Goal: Information Seeking & Learning: Learn about a topic

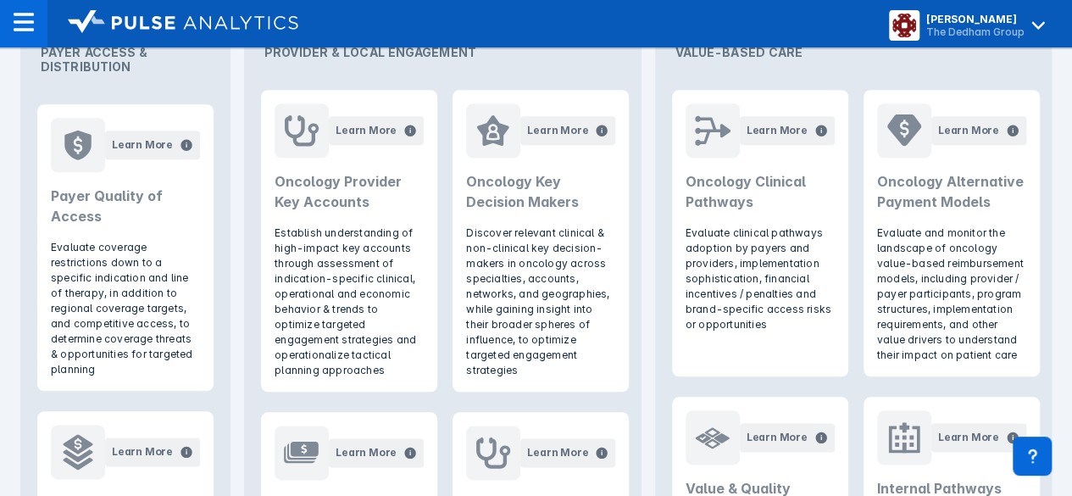
scroll to position [1295, 0]
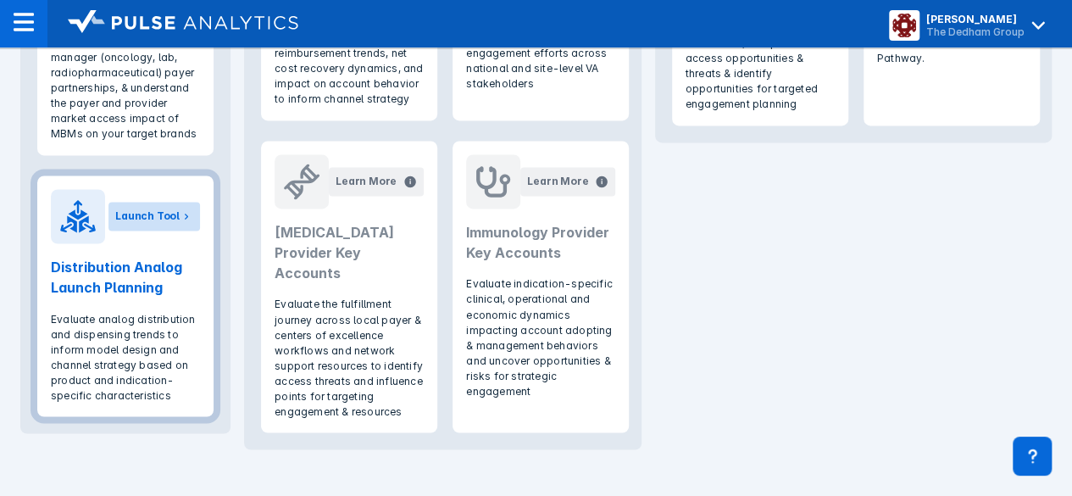
click at [132, 214] on div "Launch Tool" at bounding box center [147, 215] width 64 height 15
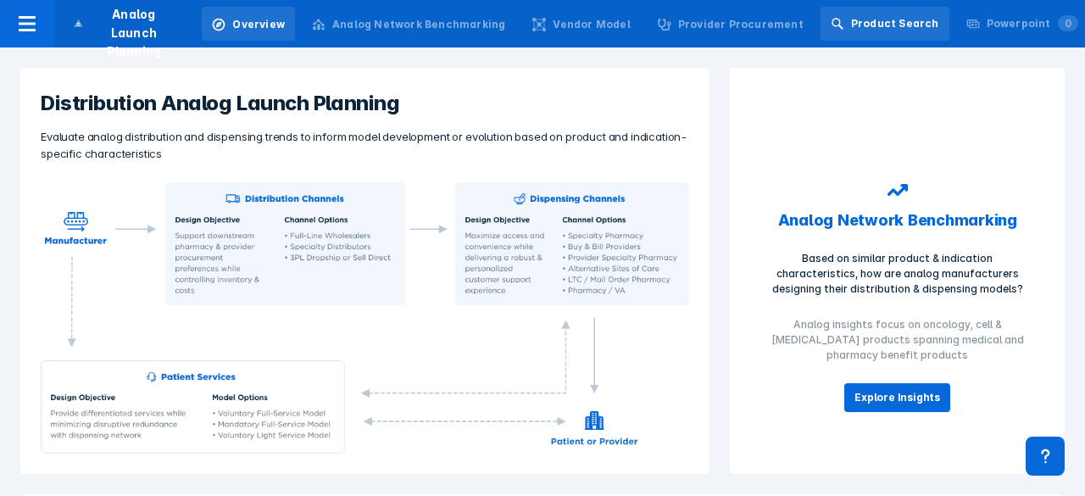
click at [874, 31] on div "Product Search" at bounding box center [884, 24] width 129 height 34
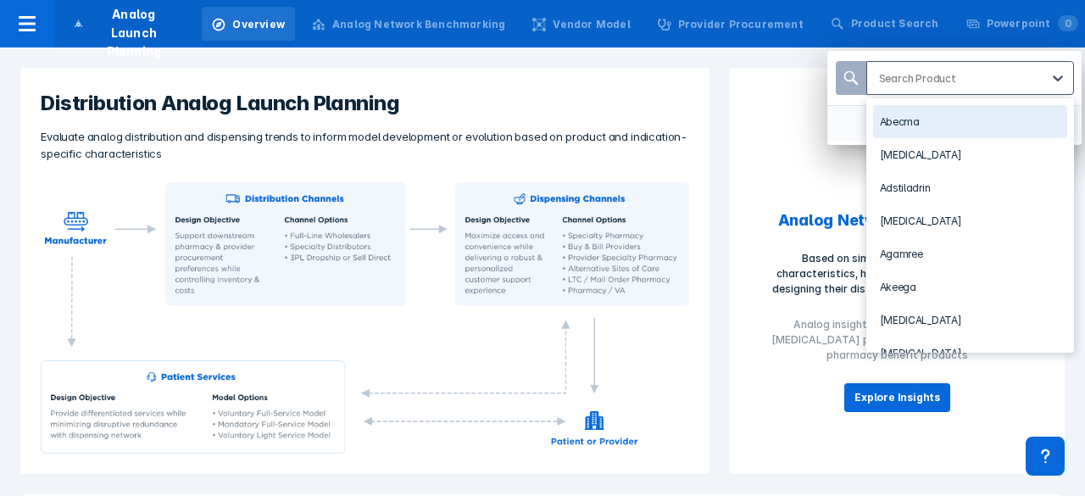
click at [897, 75] on div at bounding box center [959, 78] width 161 height 16
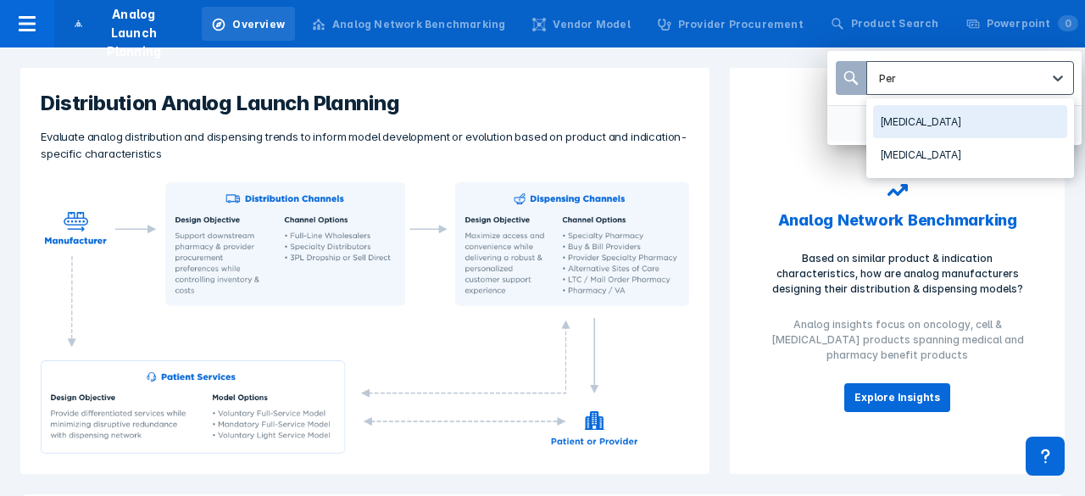
type input "Perj"
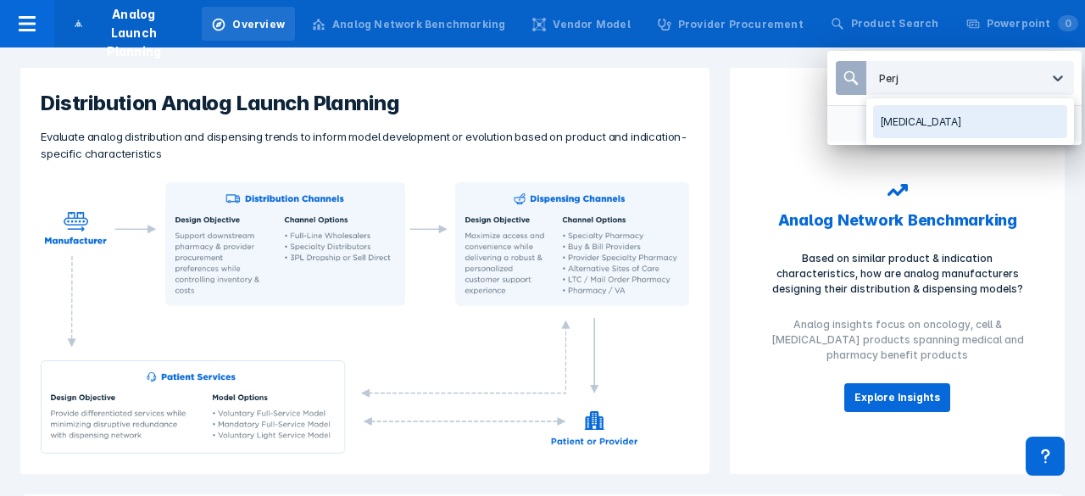
click at [900, 126] on div "[MEDICAL_DATA]" at bounding box center [970, 121] width 194 height 33
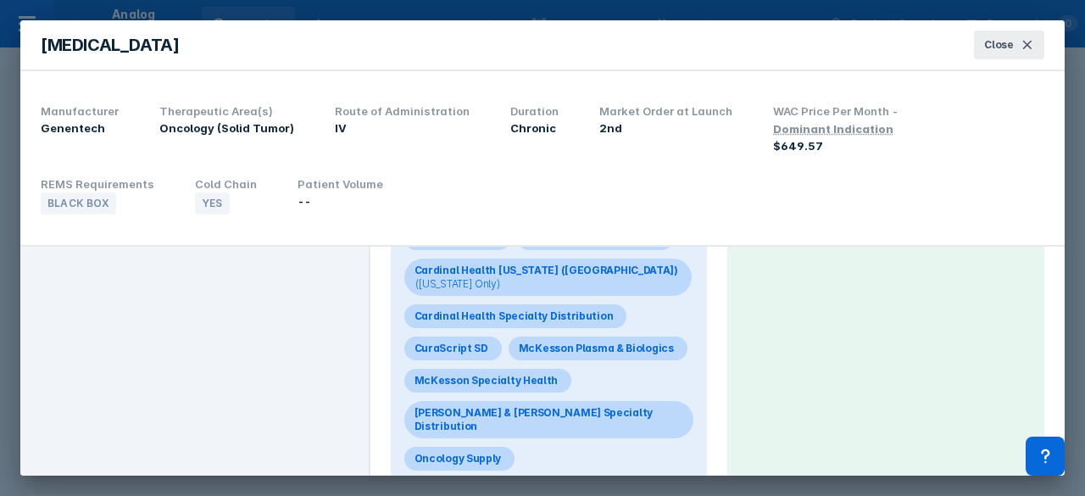
scroll to position [164, 0]
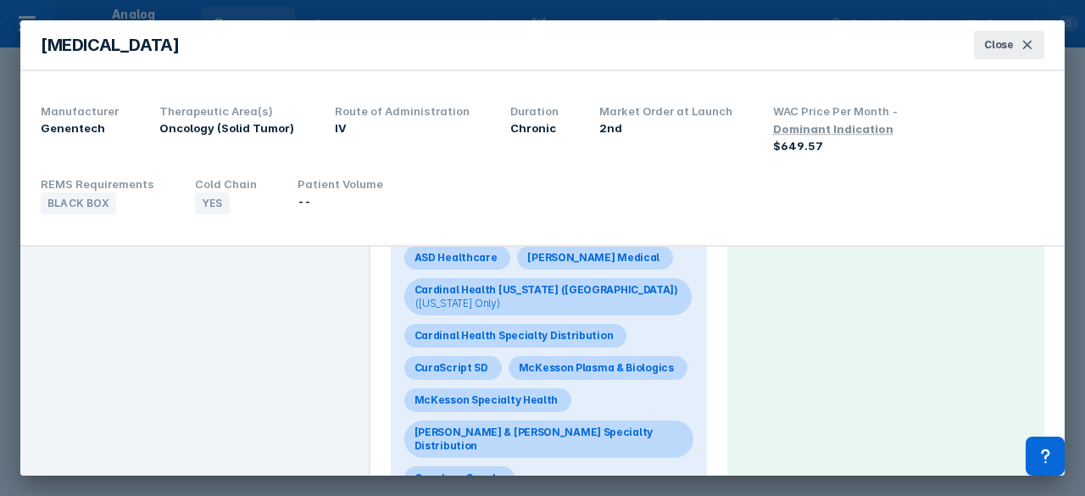
click at [793, 301] on div "Dispensing Network Dispensing Network Type Open Network Size N/A" at bounding box center [885, 388] width 317 height 570
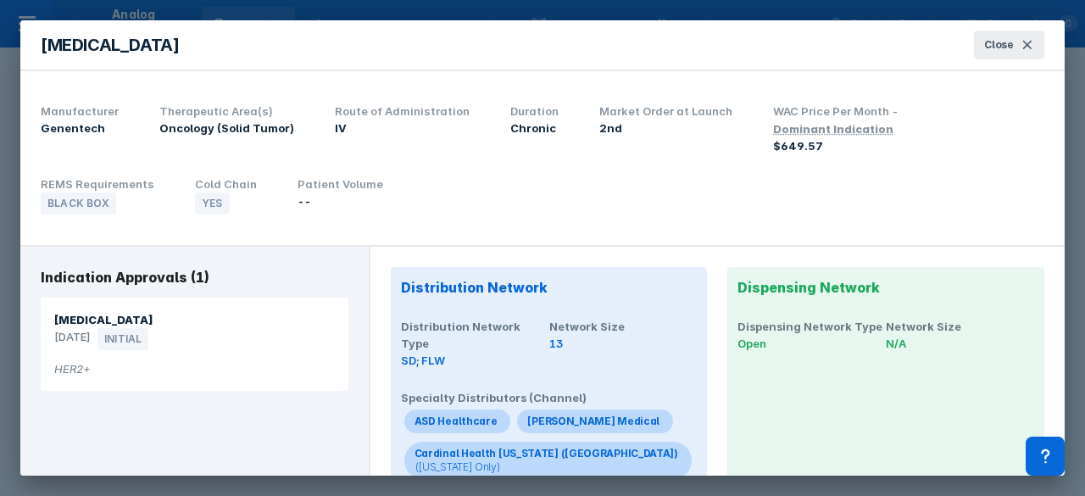
scroll to position [0, 0]
click at [465, 352] on div "SD; FLW" at bounding box center [475, 360] width 148 height 17
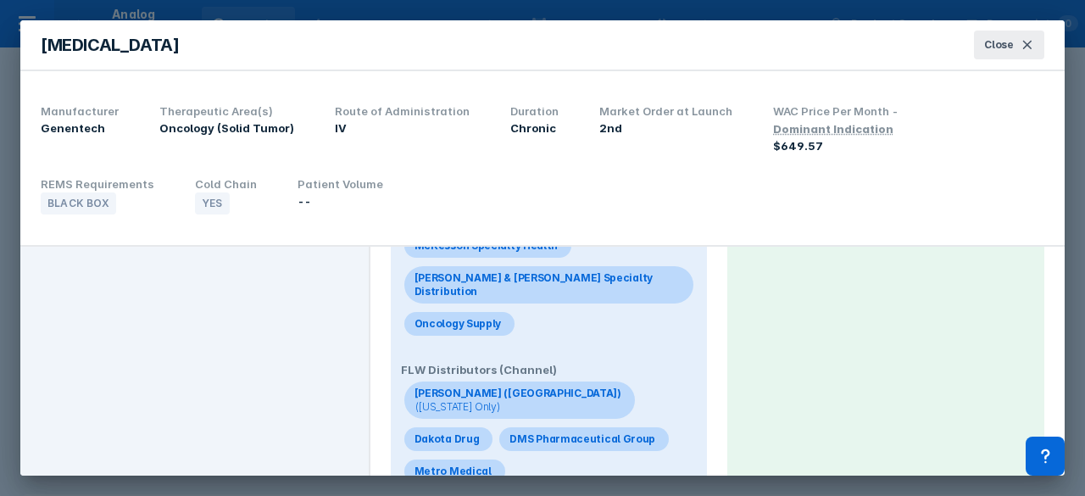
scroll to position [317, 0]
click at [542, 274] on div "ASD Healthcare [PERSON_NAME] Medical Cardinal Health [US_STATE] ([GEOGRAPHIC_DA…" at bounding box center [549, 215] width 297 height 253
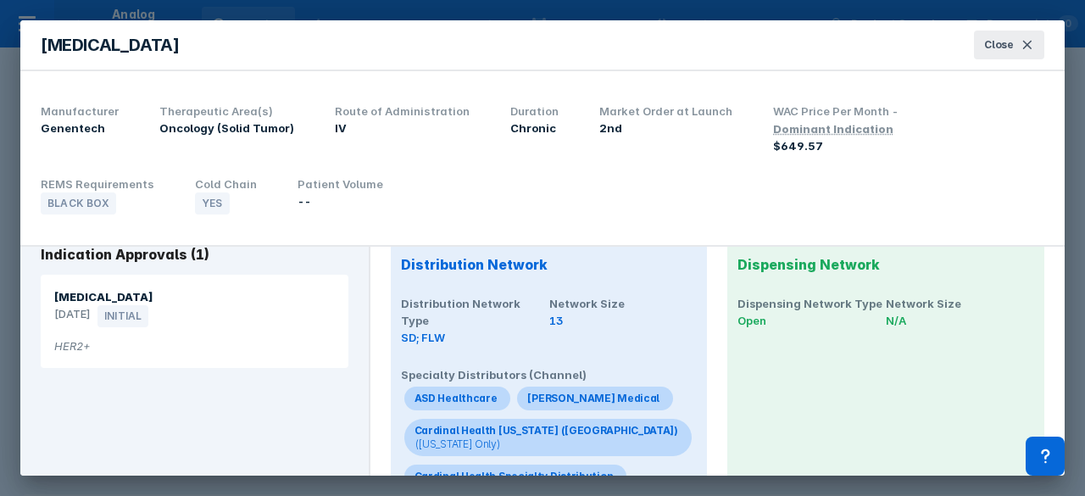
scroll to position [29, 0]
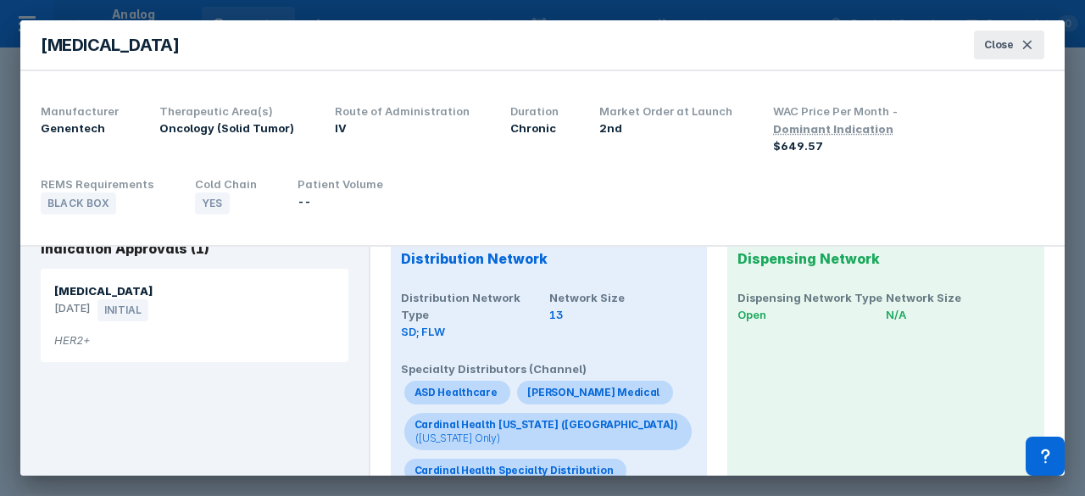
click at [641, 360] on h4 "Specialty Distributors (Channel)" at bounding box center [549, 368] width 297 height 17
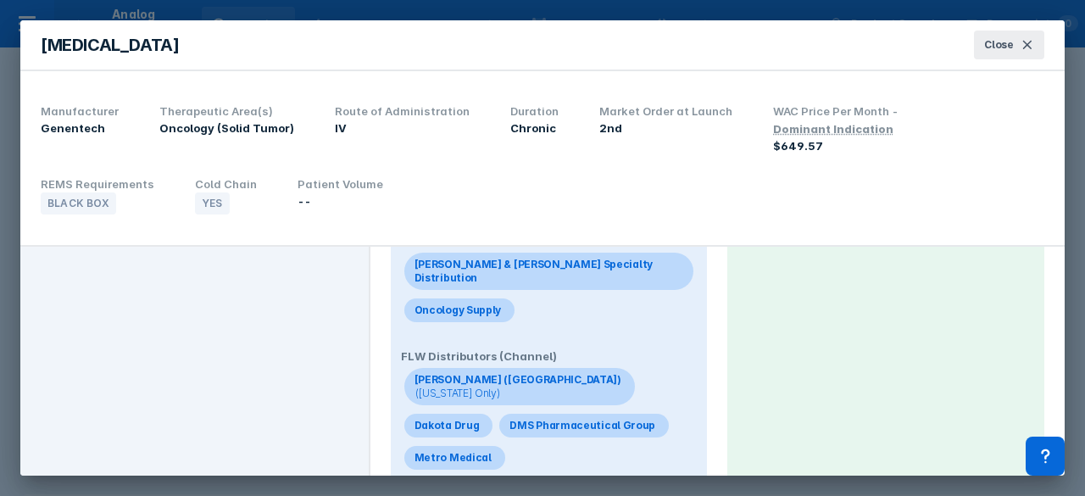
scroll to position [332, 0]
click at [613, 347] on h4 "FLW Distributors (Channel)" at bounding box center [549, 355] width 297 height 17
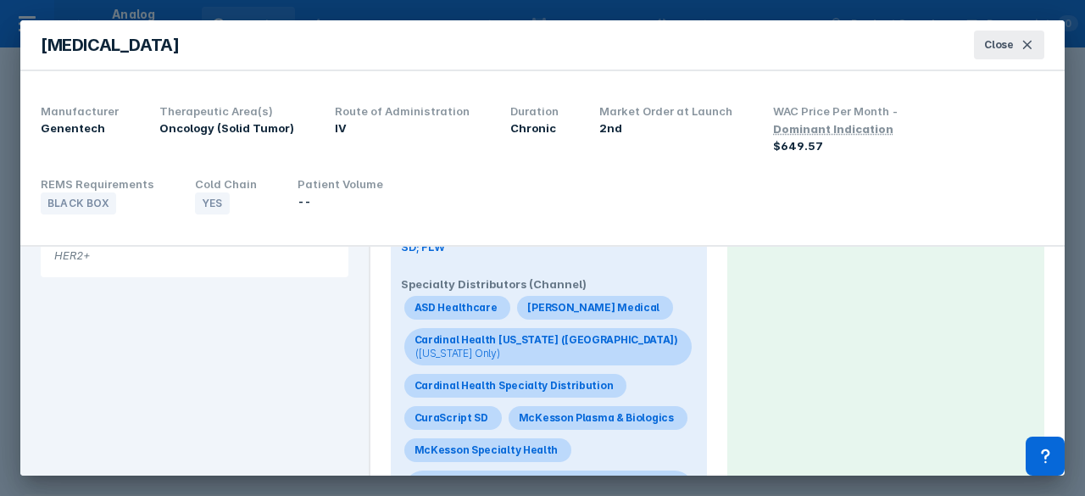
scroll to position [0, 0]
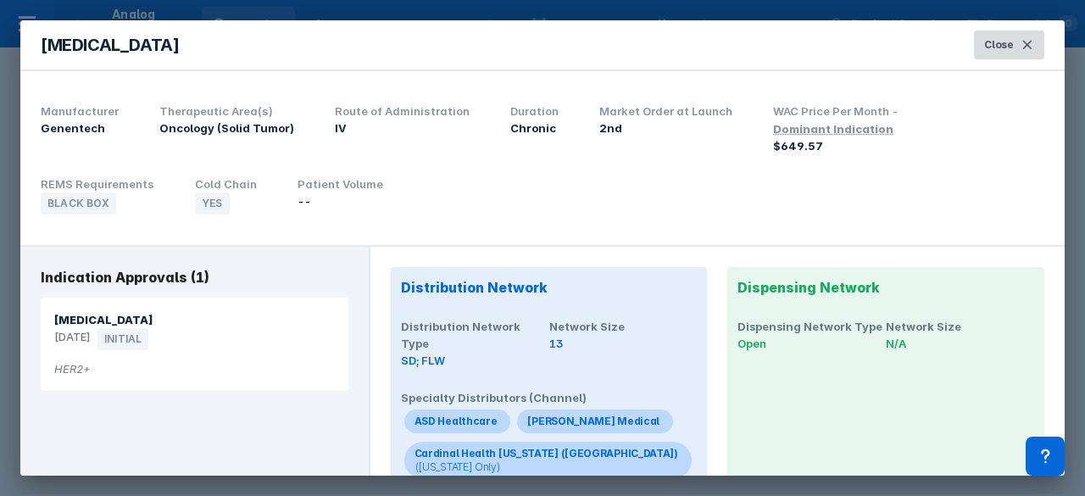
click at [1023, 43] on icon at bounding box center [1027, 45] width 14 height 14
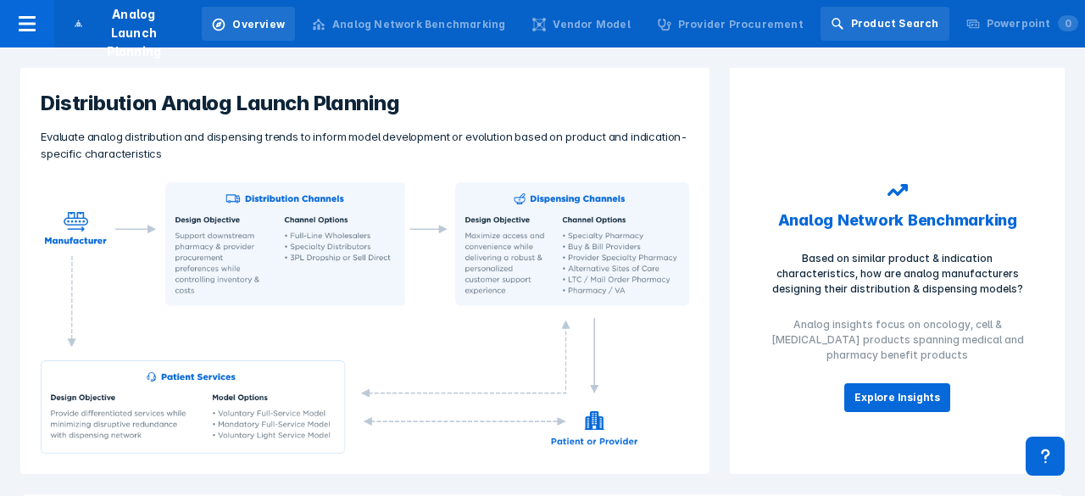
click at [868, 29] on div "Product Search" at bounding box center [895, 23] width 88 height 15
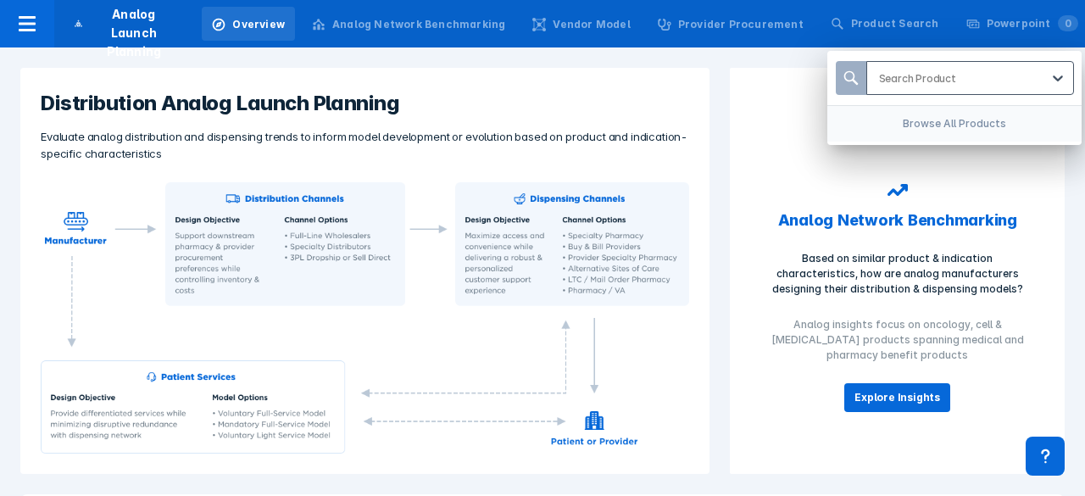
click at [895, 86] on div "Search Product" at bounding box center [954, 78] width 175 height 32
type input "[MEDICAL_DATA]"
click at [949, 81] on div at bounding box center [959, 78] width 161 height 16
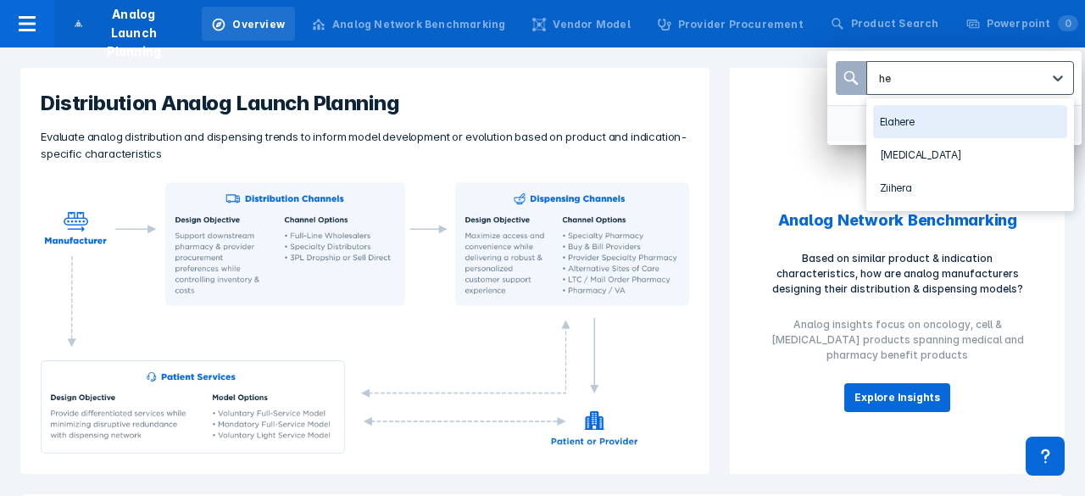
type input "h"
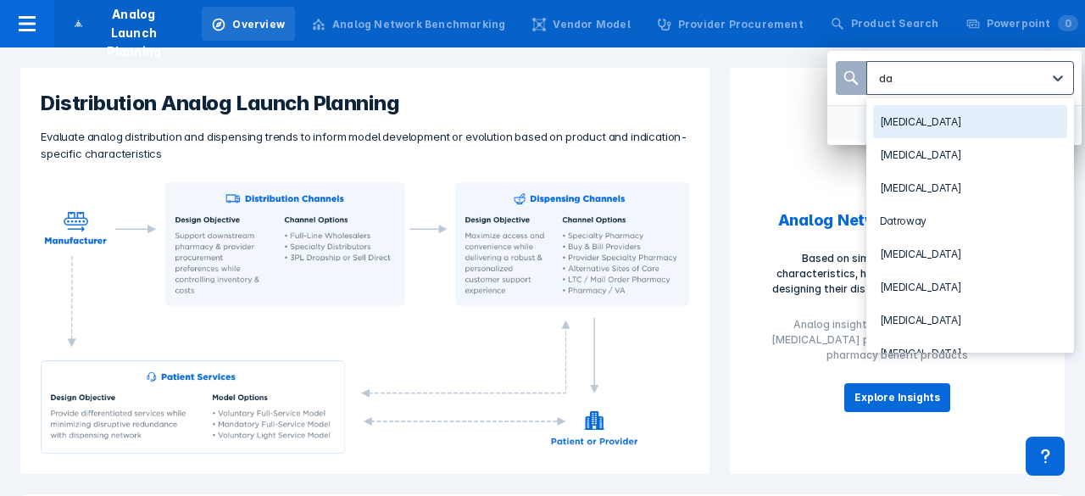
type input "dar"
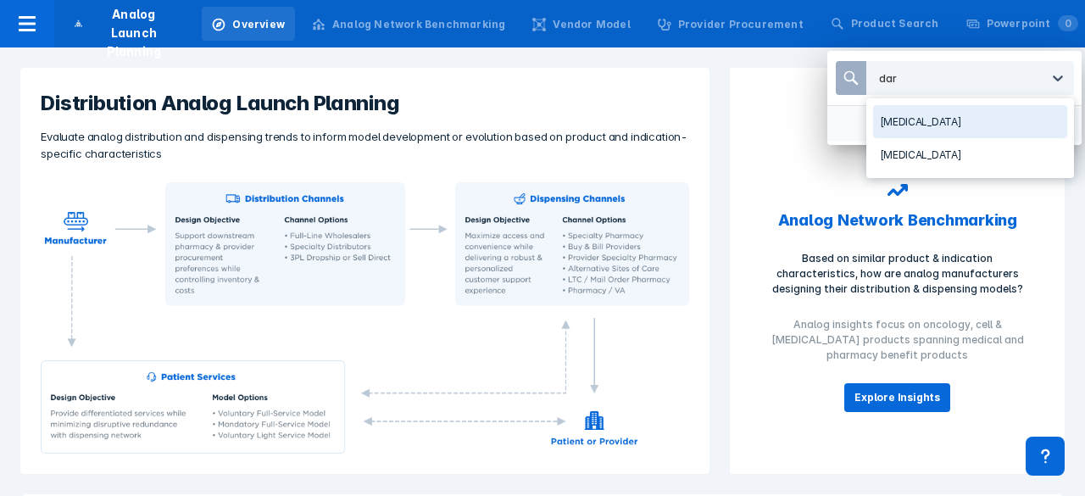
click at [942, 118] on div "[MEDICAL_DATA]" at bounding box center [970, 121] width 194 height 33
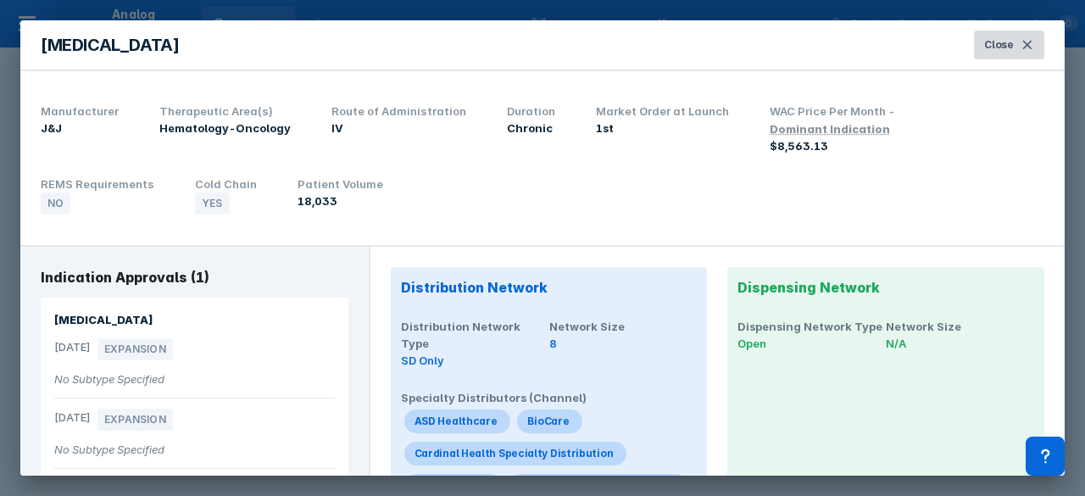
click at [1018, 48] on button "Close" at bounding box center [1009, 45] width 70 height 29
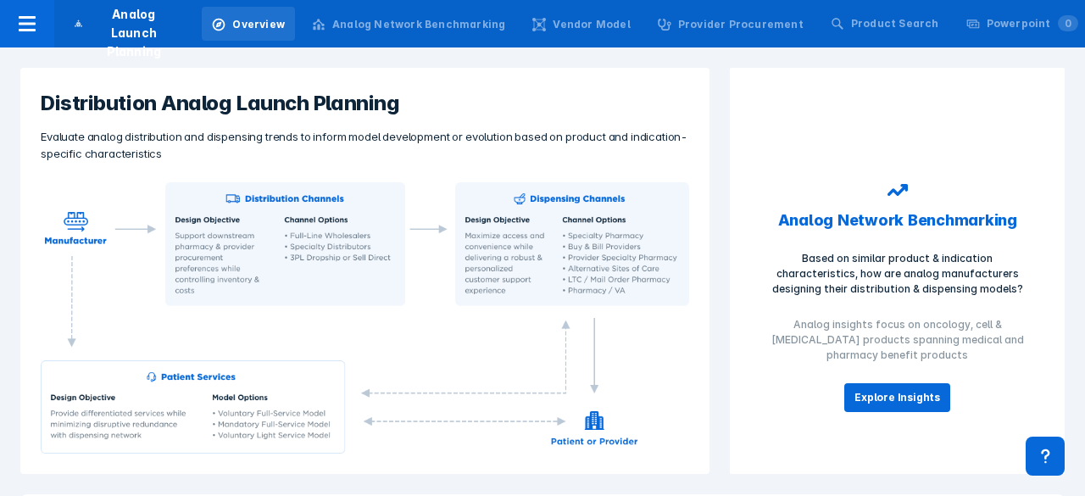
click at [883, 48] on div "Distribution Analog Launch Planning Evaluate analog distribution and dispensing…" at bounding box center [542, 270] width 1085 height 447
click at [879, 26] on div "Product Search" at bounding box center [895, 23] width 88 height 15
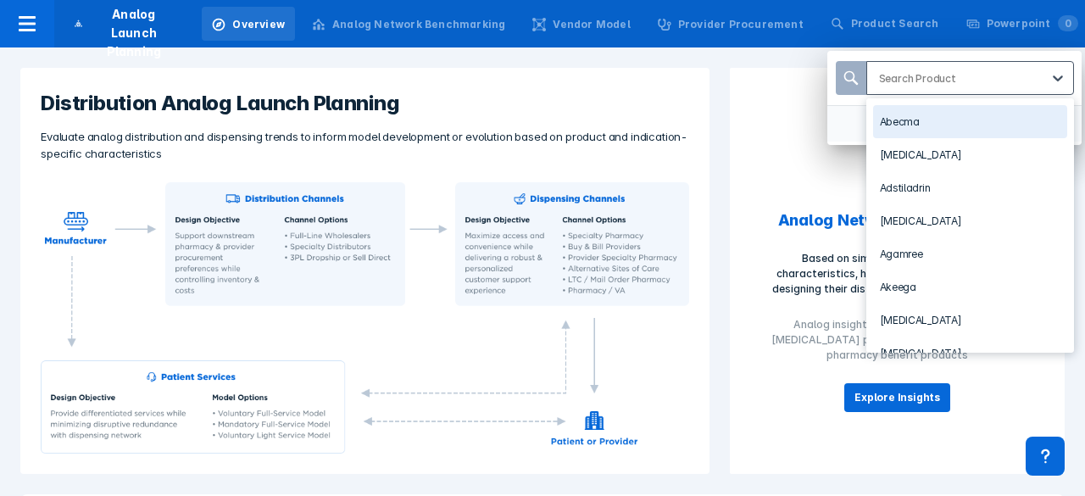
click at [904, 79] on div at bounding box center [959, 78] width 161 height 16
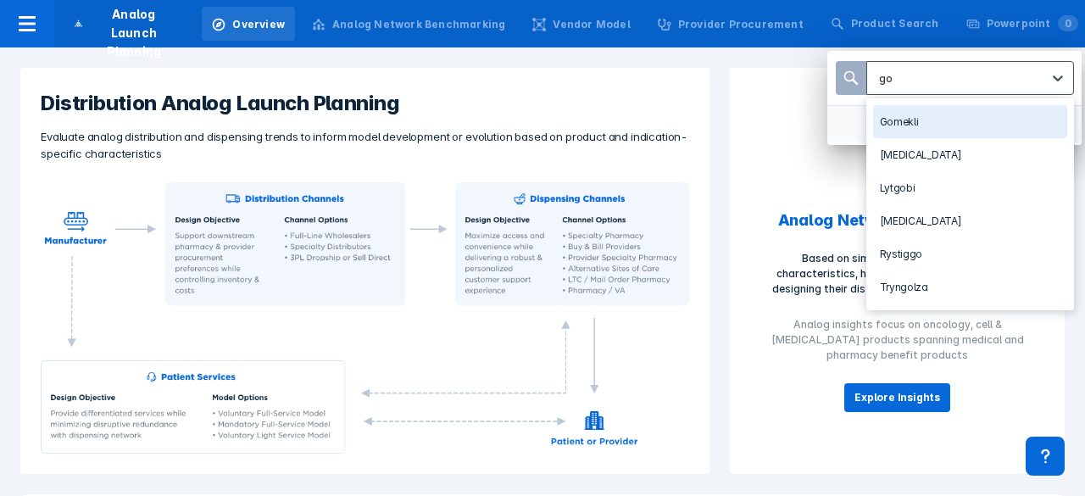
type input "g"
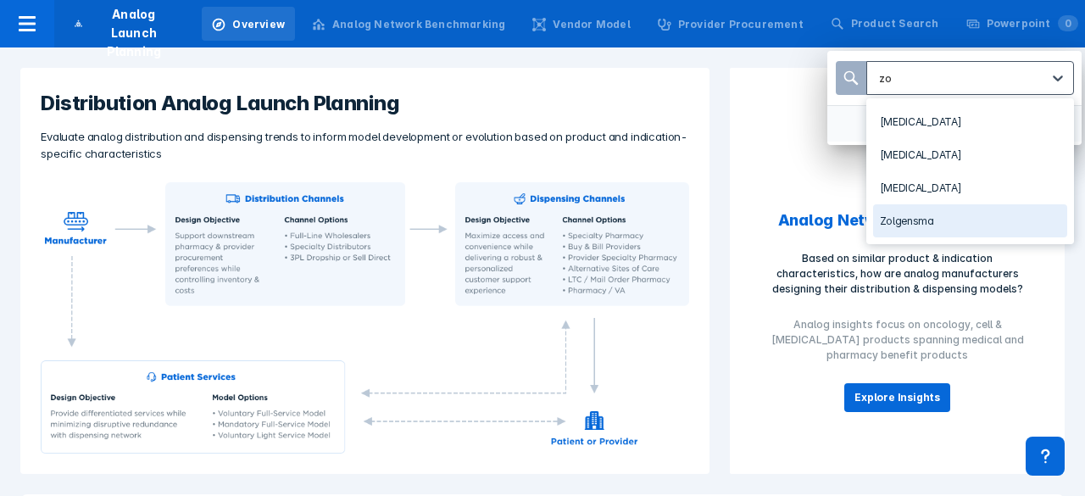
type input "z"
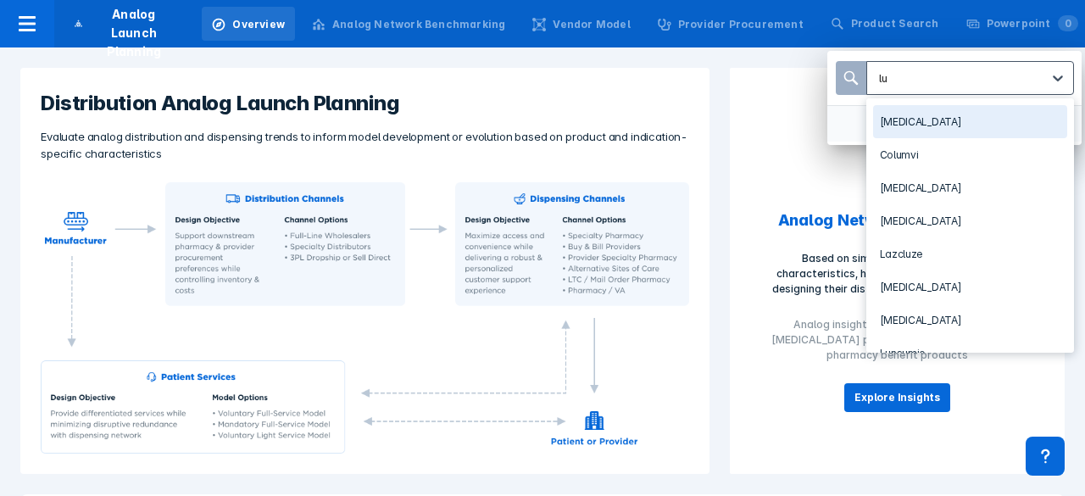
type input "l"
type input "t"
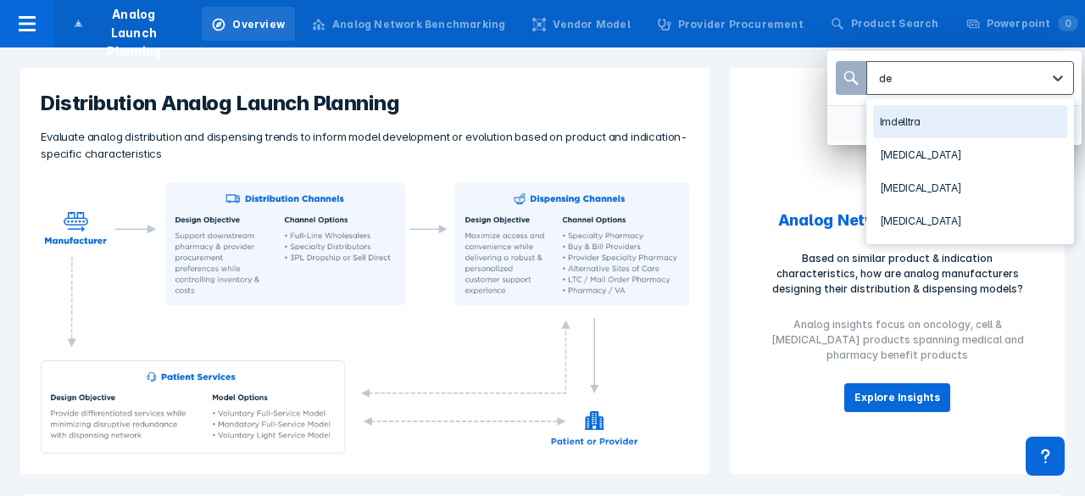
type input "d"
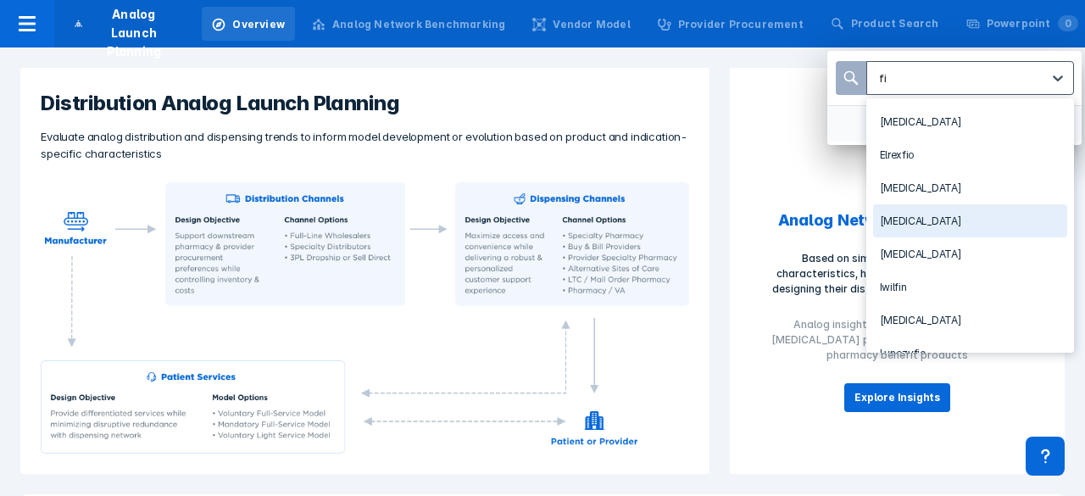
type input "f"
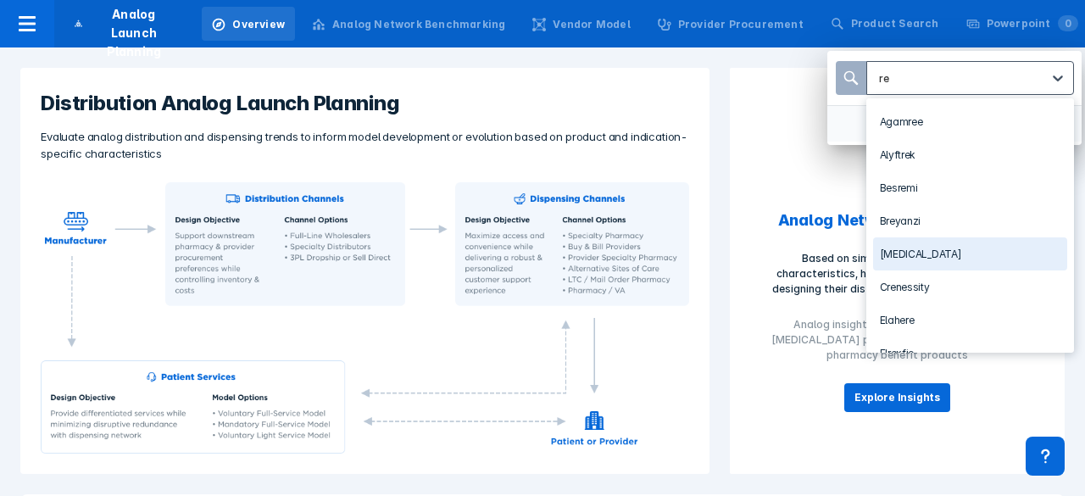
type input "r"
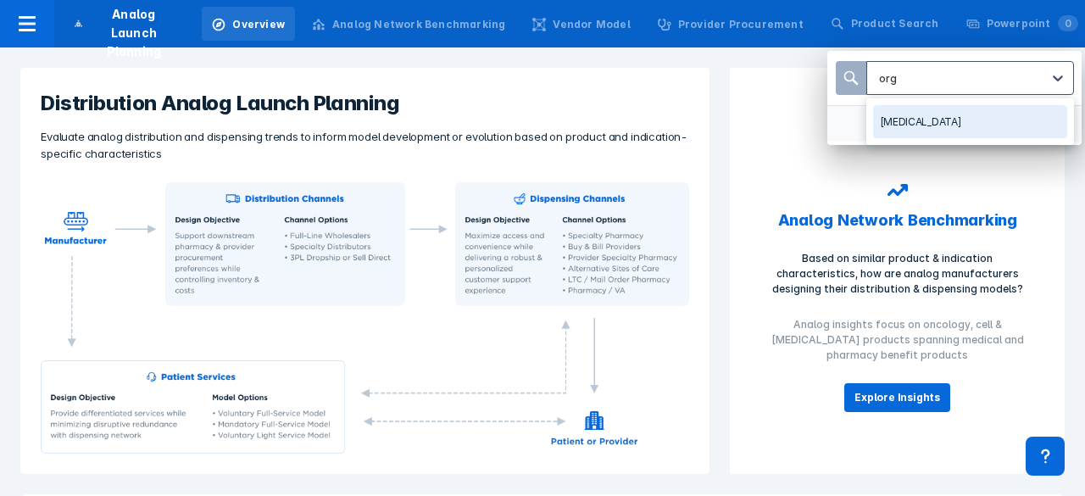
type input "orgo"
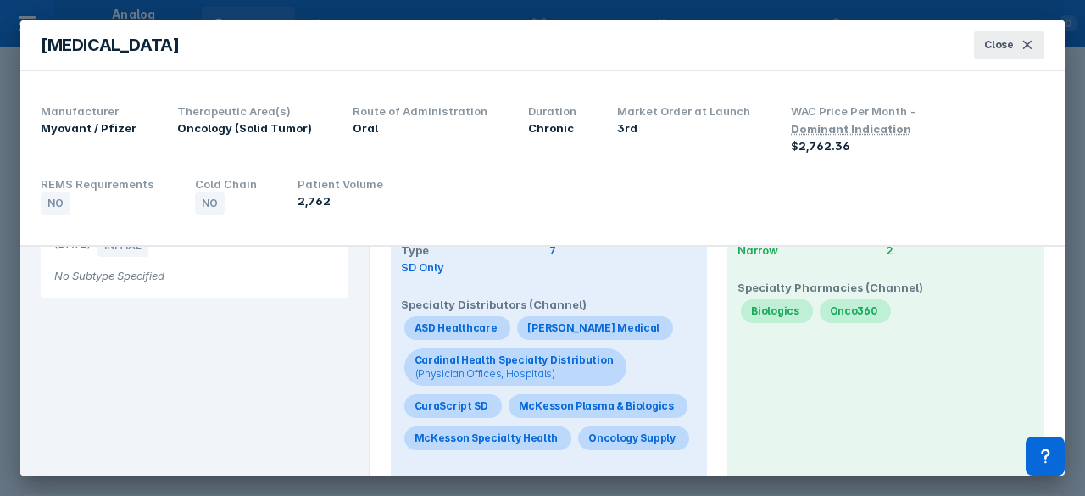
scroll to position [94, 0]
click at [646, 328] on div "ASD Healthcare [PERSON_NAME] Medical Cardinal Health Specialty Distribution (Ph…" at bounding box center [549, 383] width 297 height 142
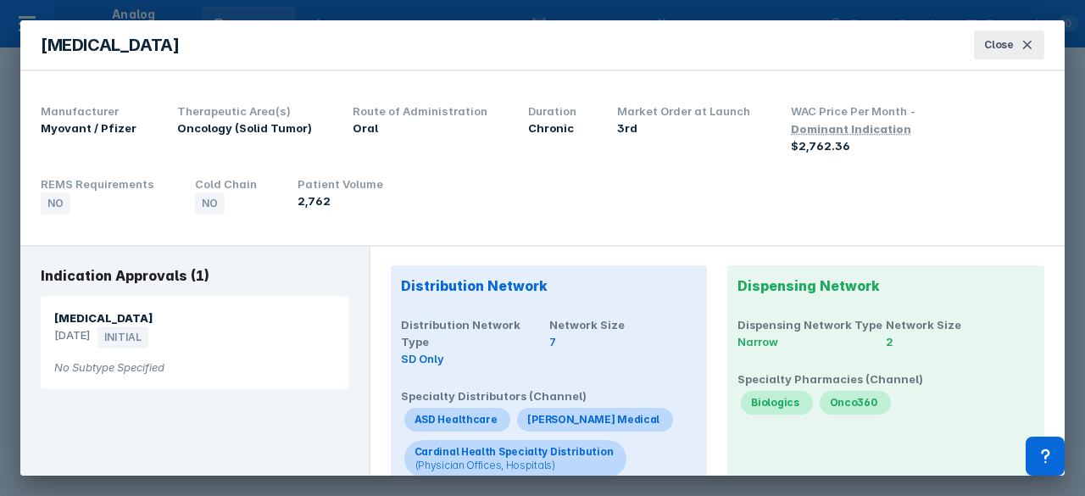
scroll to position [0, 0]
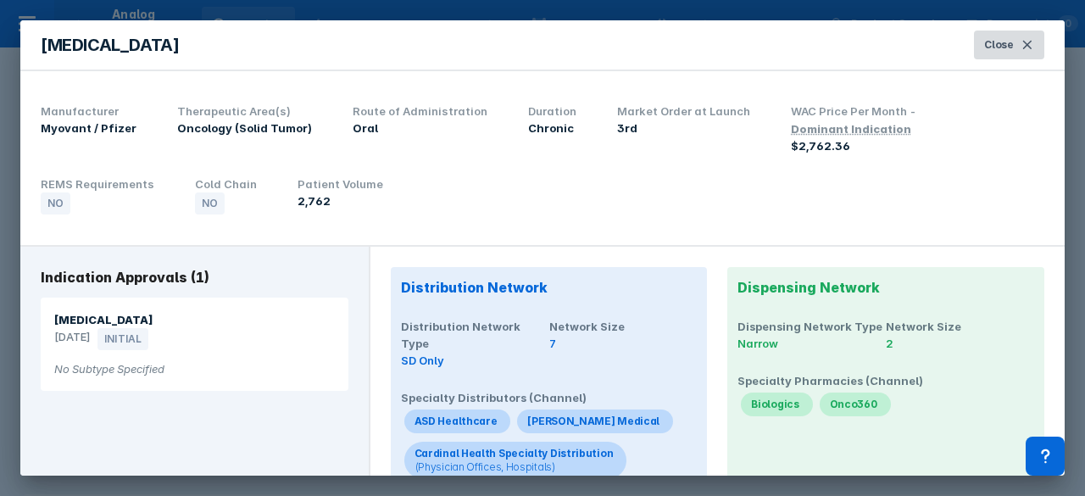
click at [1030, 47] on icon at bounding box center [1027, 45] width 8 height 8
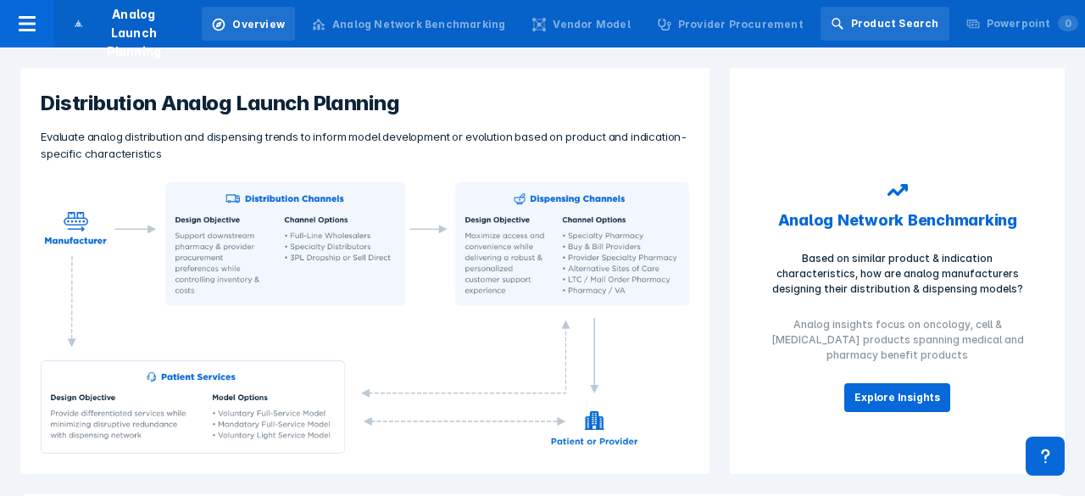
click at [855, 22] on div "Product Search" at bounding box center [884, 24] width 129 height 34
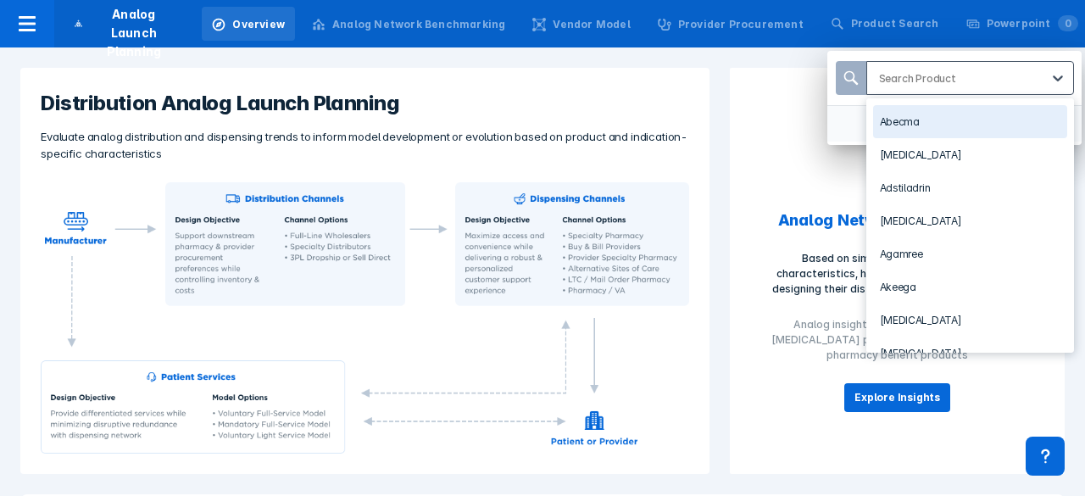
click at [904, 81] on div at bounding box center [959, 78] width 161 height 16
type input "l"
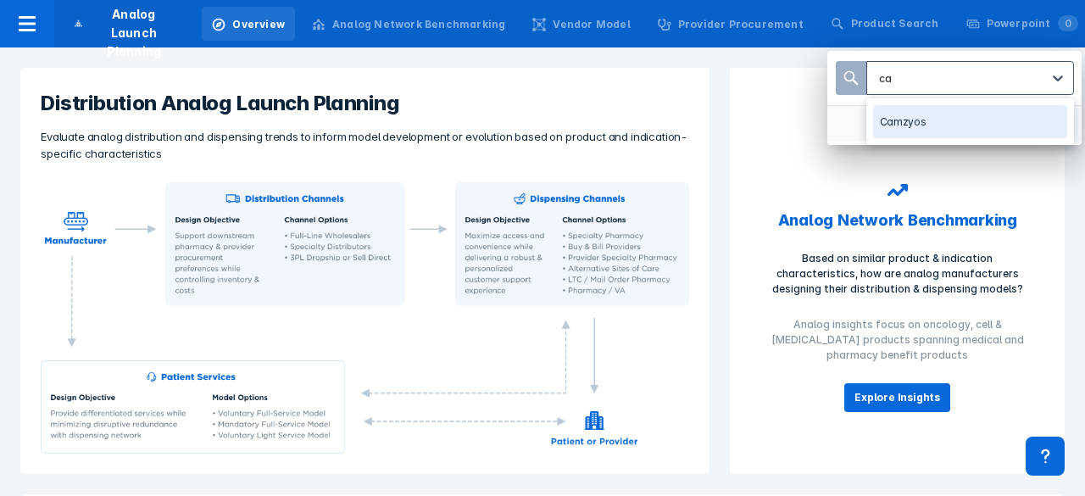
type input "c"
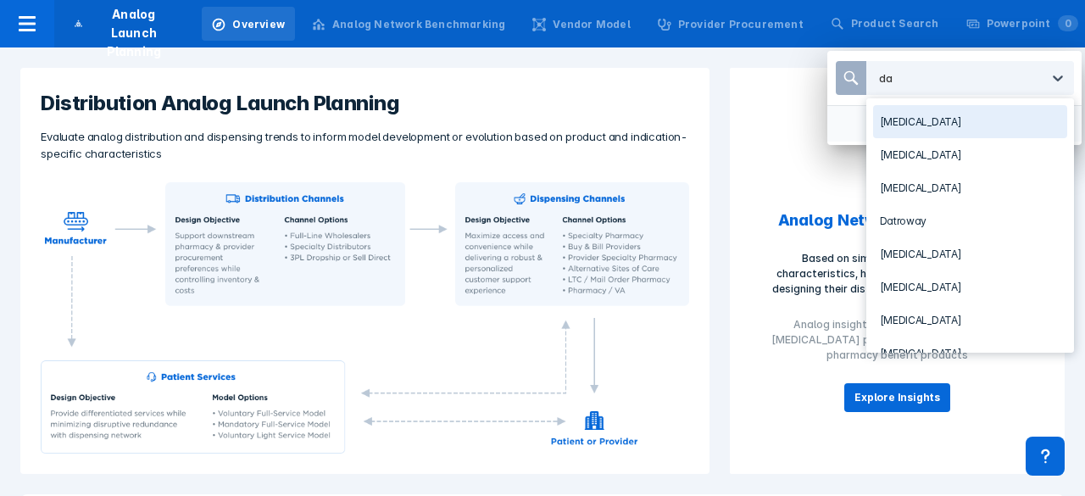
type input "dar"
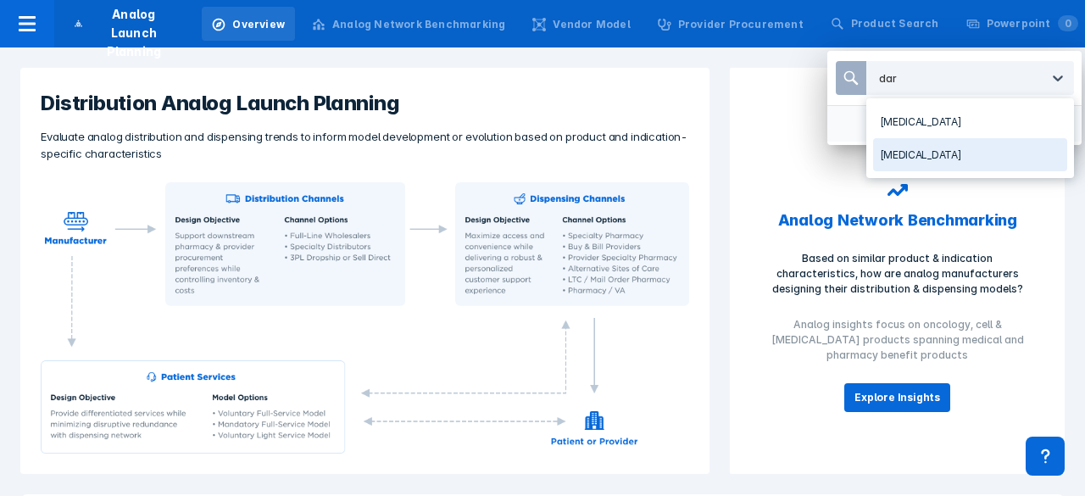
click at [926, 157] on div "[MEDICAL_DATA]" at bounding box center [970, 154] width 194 height 33
